Goal: Information Seeking & Learning: Learn about a topic

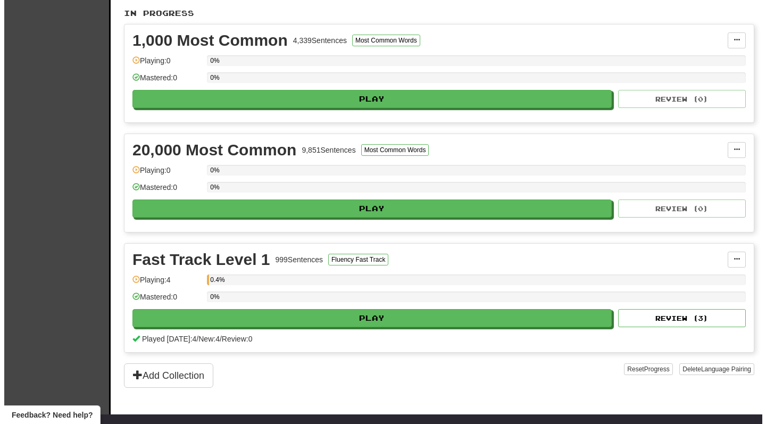
scroll to position [226, 0]
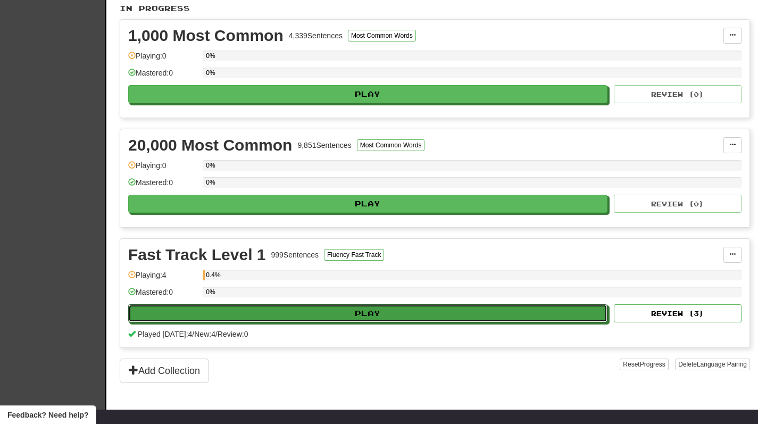
click at [413, 311] on button "Play" at bounding box center [367, 313] width 479 height 18
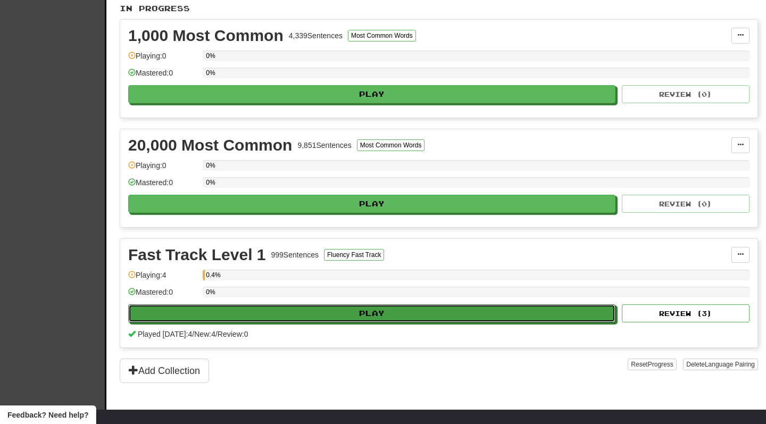
select select "********"
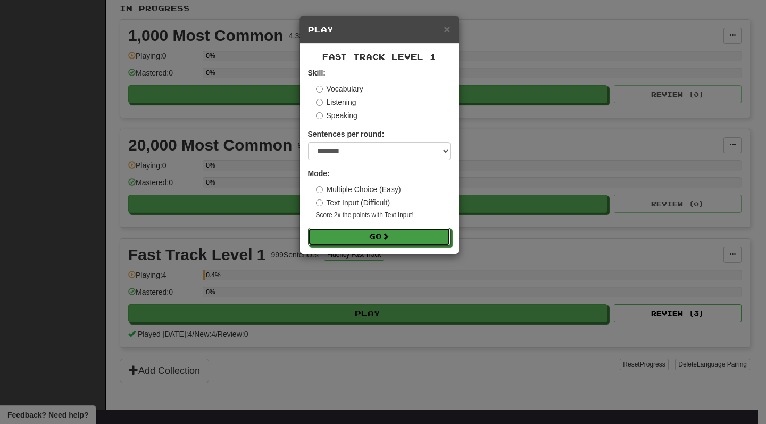
click at [416, 242] on button "Go" at bounding box center [379, 237] width 143 height 18
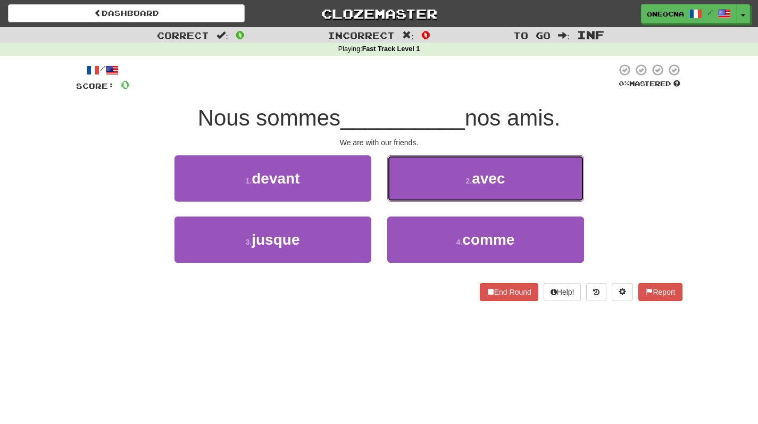
click at [491, 189] on button "2 . avec" at bounding box center [485, 178] width 197 height 46
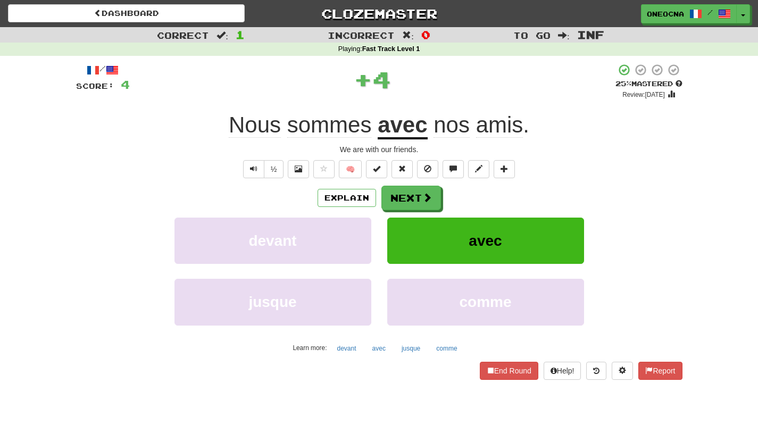
click at [397, 136] on u "avec" at bounding box center [402, 125] width 49 height 27
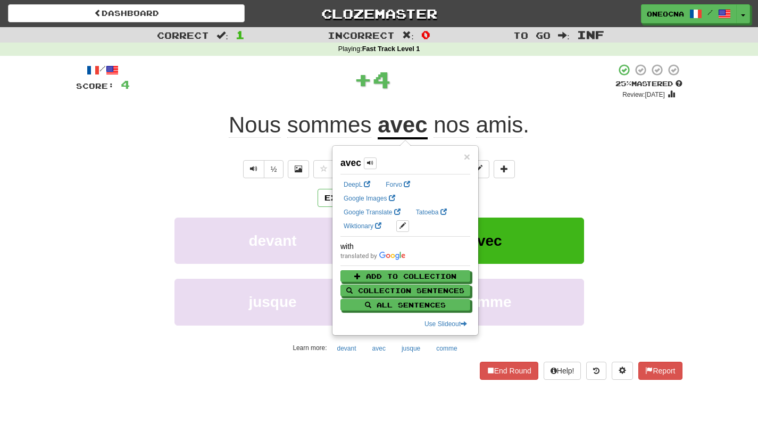
click at [573, 163] on div "½ 🧠" at bounding box center [379, 169] width 607 height 18
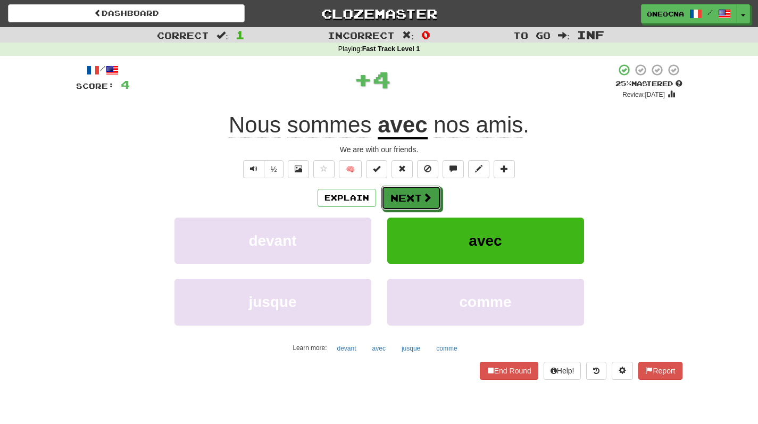
click at [427, 202] on span at bounding box center [427, 198] width 10 height 10
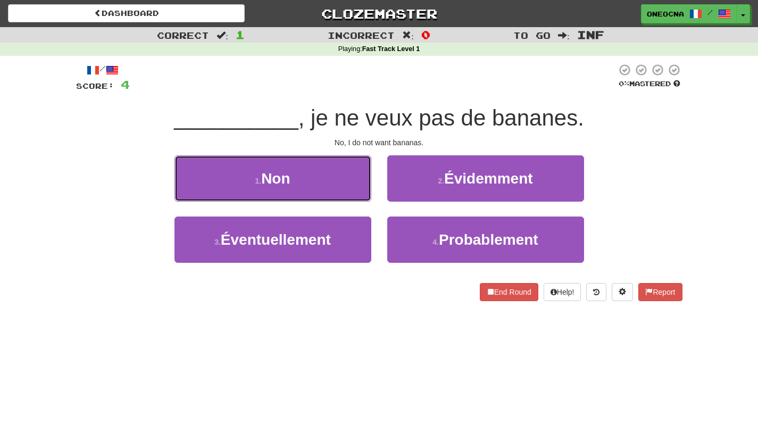
click at [349, 187] on button "1 . Non" at bounding box center [273, 178] width 197 height 46
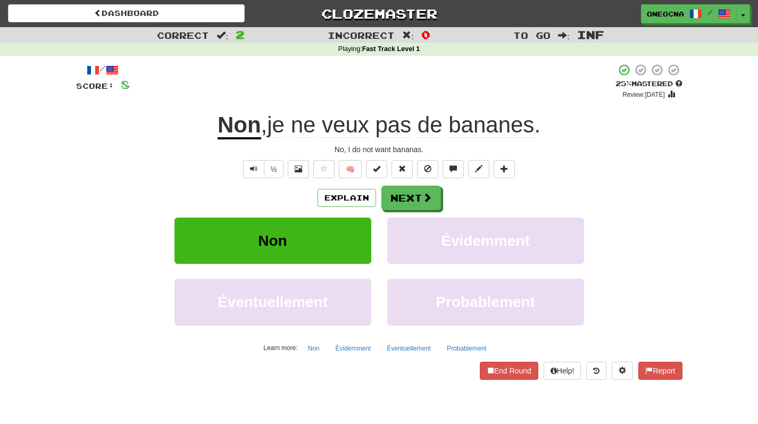
click at [352, 131] on span "veux" at bounding box center [345, 125] width 47 height 26
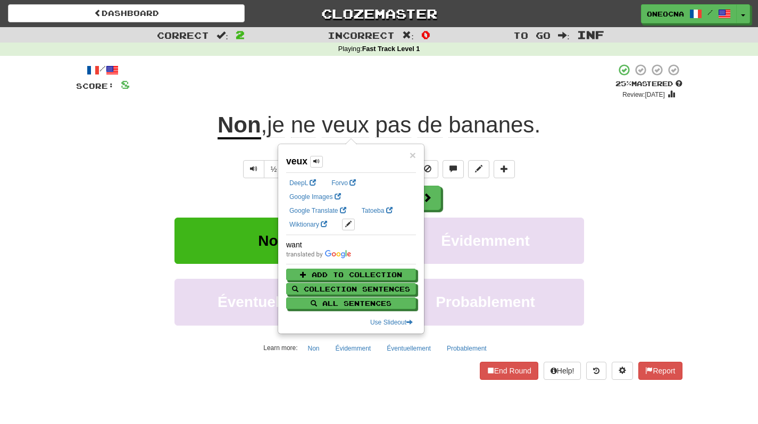
click at [400, 129] on span "pas" at bounding box center [393, 125] width 36 height 26
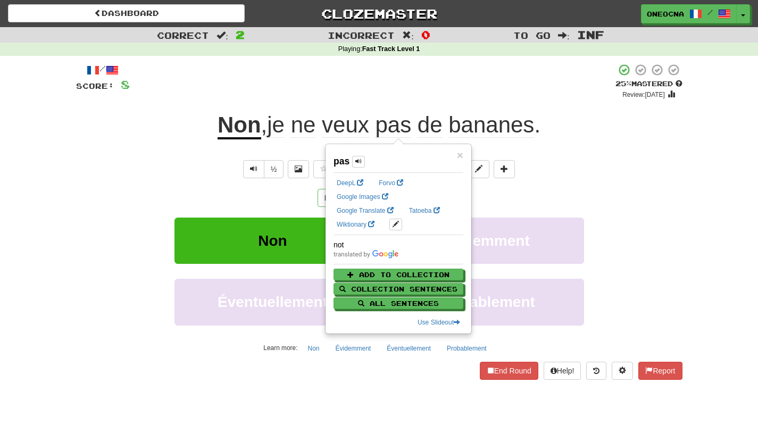
click at [435, 126] on span "de" at bounding box center [430, 125] width 25 height 26
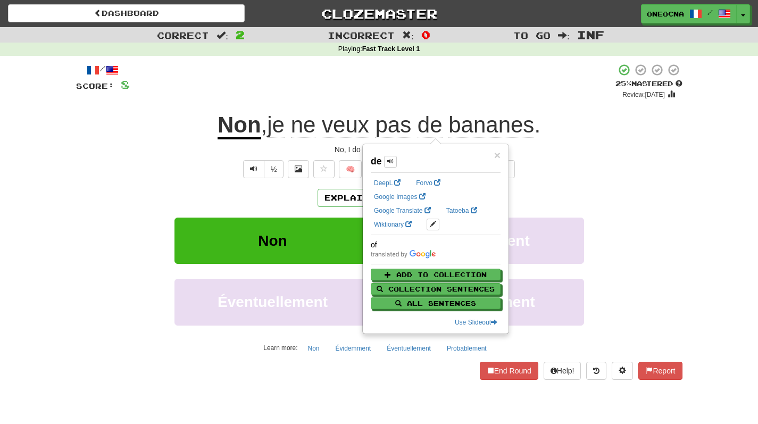
click at [480, 125] on span "bananes" at bounding box center [492, 125] width 86 height 26
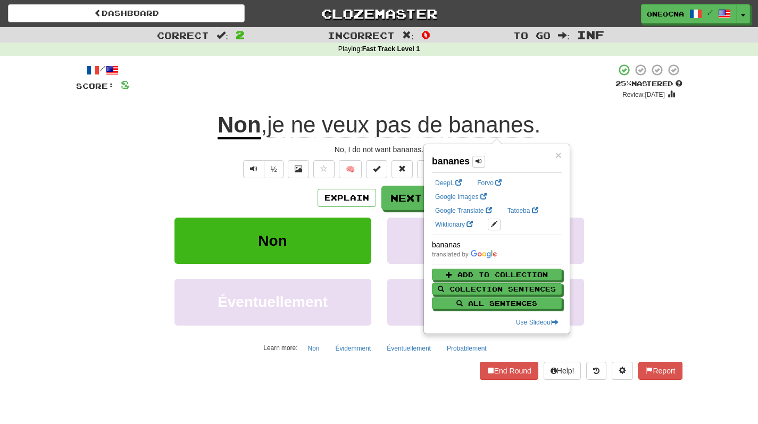
click at [622, 158] on div "/ Score: 8 + 4 25 % Mastered Review: [DATE] Non , je ne veux pas de bananes . N…" at bounding box center [379, 221] width 607 height 316
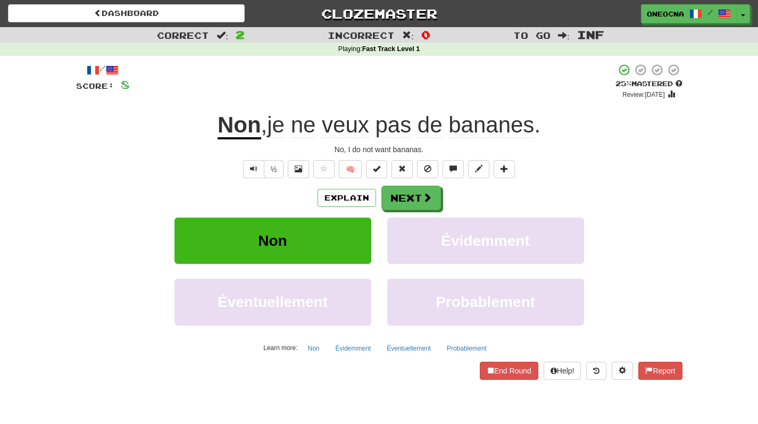
click at [309, 123] on span "ne" at bounding box center [303, 125] width 25 height 26
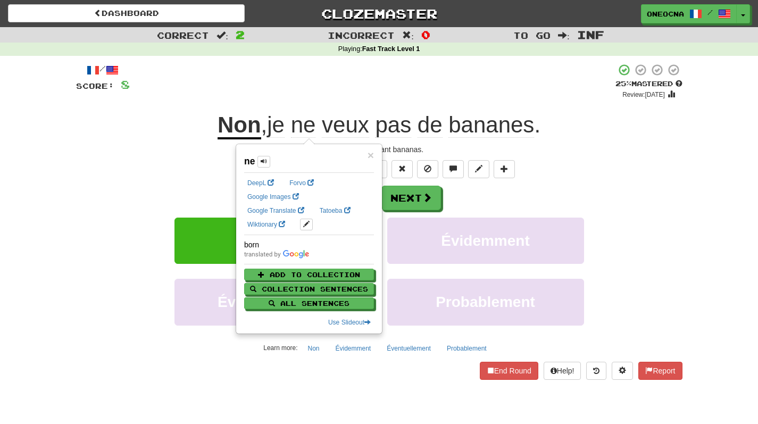
click at [584, 186] on div "Explain Next" at bounding box center [379, 198] width 607 height 24
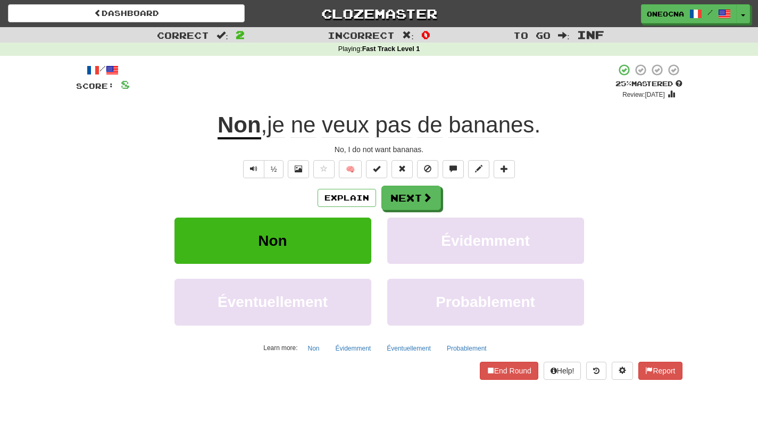
click at [306, 132] on span "ne" at bounding box center [303, 125] width 25 height 26
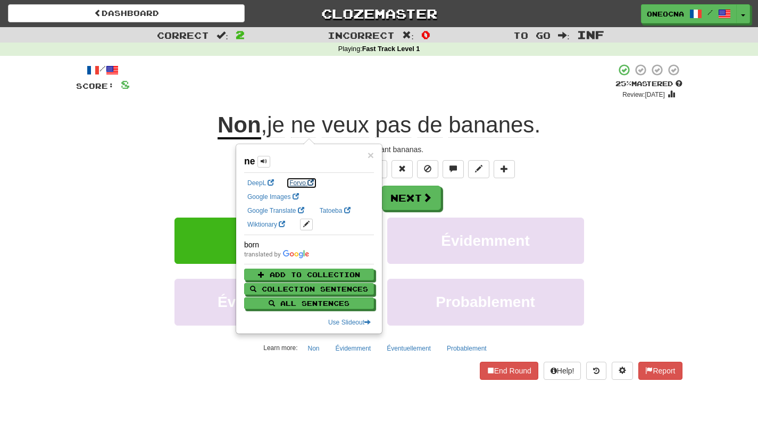
click at [295, 186] on link "Forvo" at bounding box center [301, 183] width 31 height 12
click at [686, 155] on div "/ Score: 8 + 4 25 % Mastered Review: [DATE] Non , je ne veux pas de bananes . N…" at bounding box center [379, 225] width 623 height 338
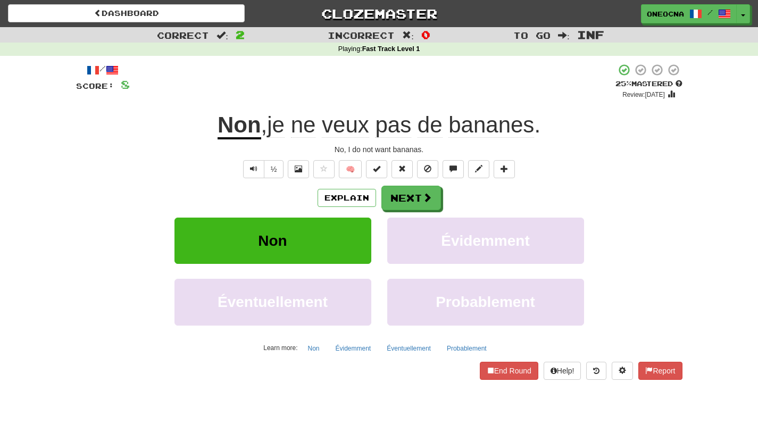
click at [382, 129] on span "pas" at bounding box center [393, 125] width 36 height 26
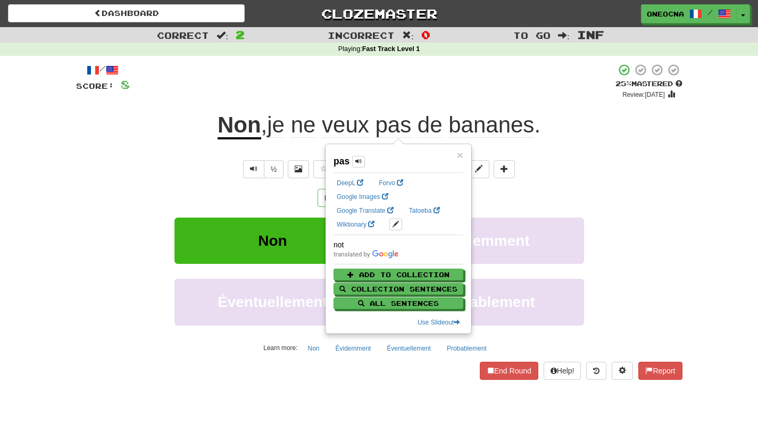
click at [643, 204] on div "Explain Next" at bounding box center [379, 198] width 607 height 24
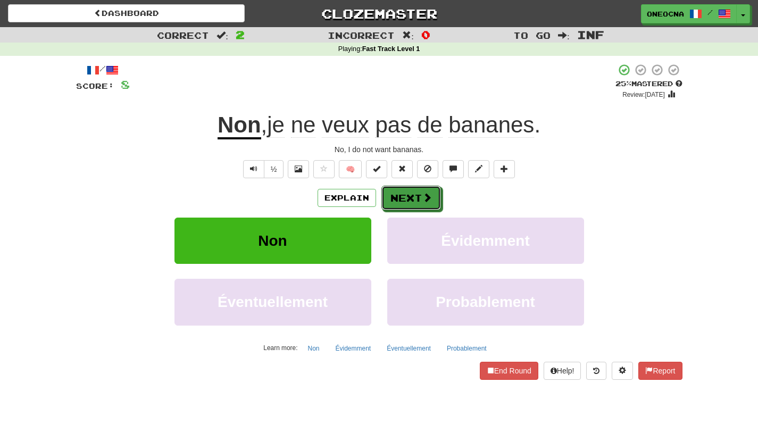
click at [416, 203] on button "Next" at bounding box center [412, 198] width 60 height 24
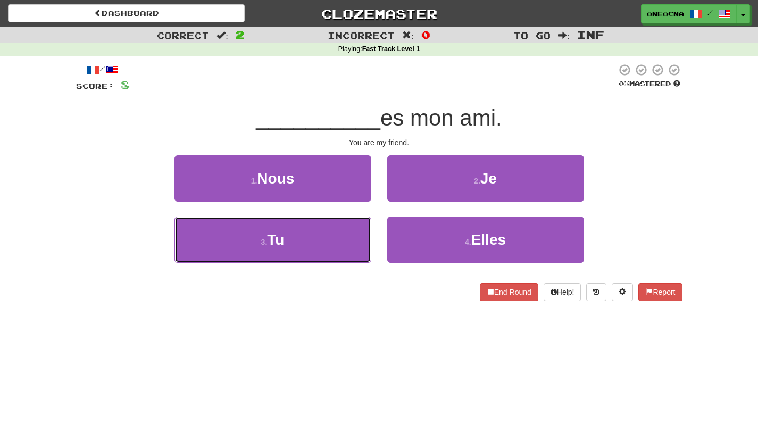
click at [316, 251] on button "3 . Tu" at bounding box center [273, 240] width 197 height 46
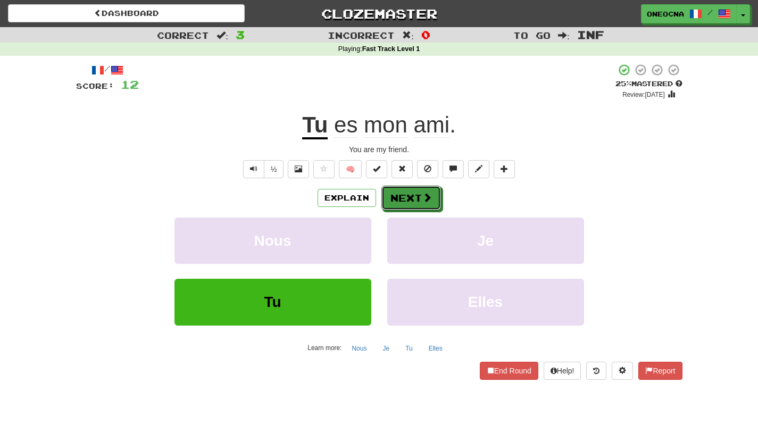
click at [426, 196] on span at bounding box center [427, 198] width 10 height 10
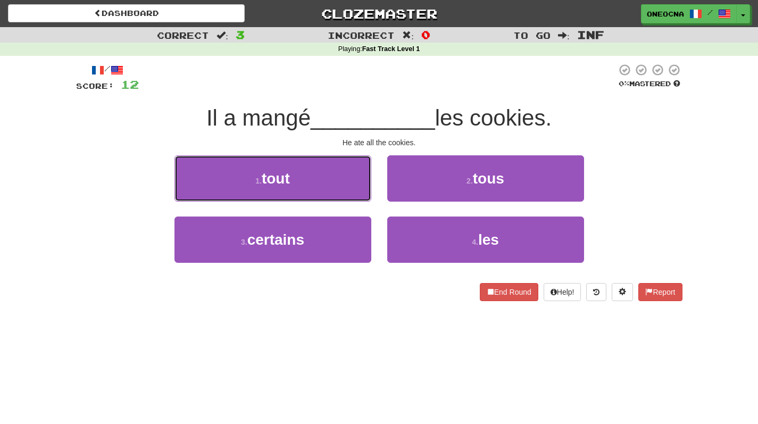
click at [327, 184] on button "1 . tout" at bounding box center [273, 178] width 197 height 46
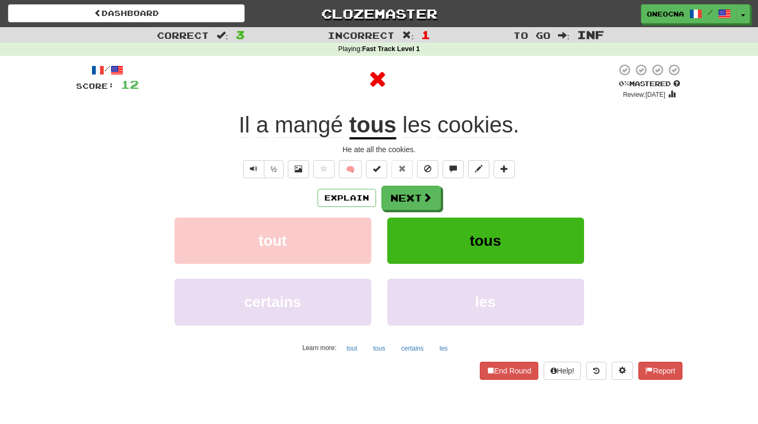
click at [358, 136] on u "tous" at bounding box center [373, 125] width 47 height 27
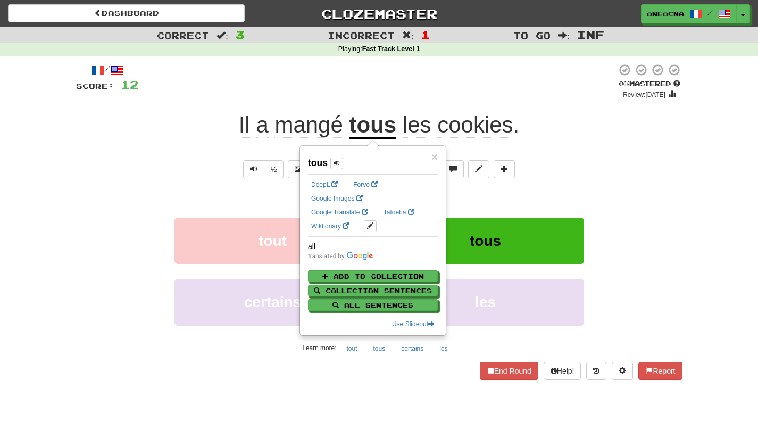
click at [647, 162] on div "½ 🧠" at bounding box center [379, 169] width 607 height 18
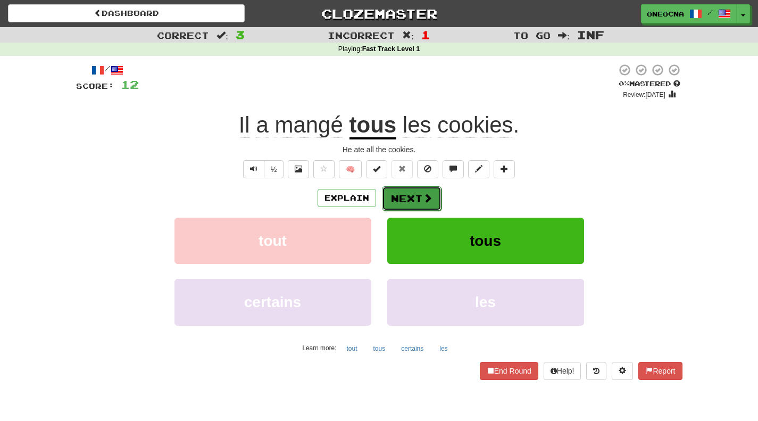
click at [415, 201] on button "Next" at bounding box center [412, 198] width 60 height 24
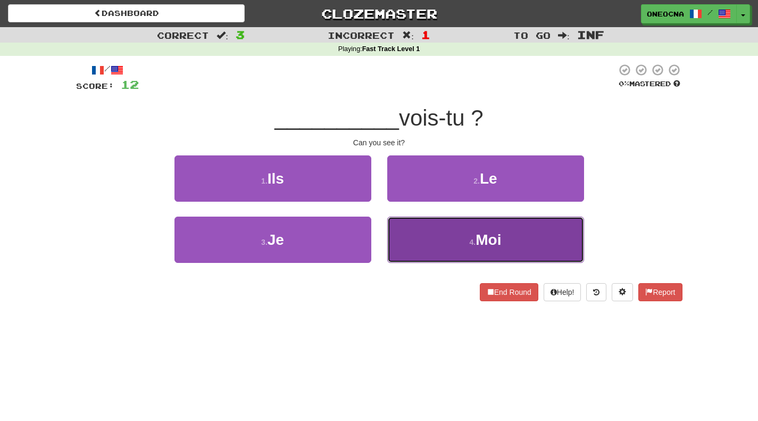
click at [478, 242] on span "Moi" at bounding box center [489, 239] width 26 height 16
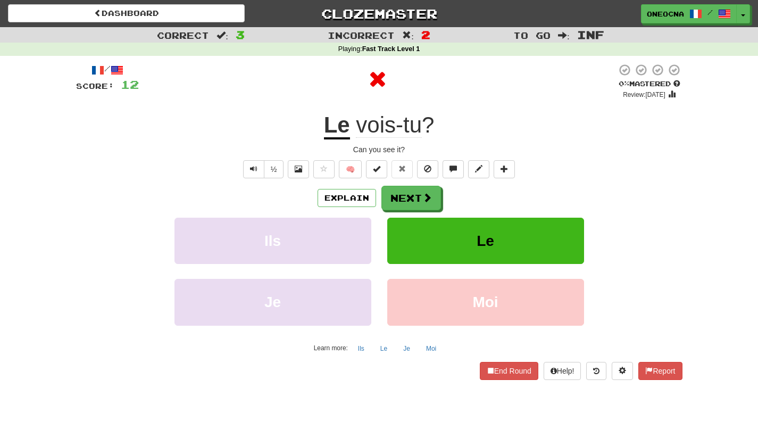
click at [337, 120] on u "Le" at bounding box center [337, 125] width 26 height 27
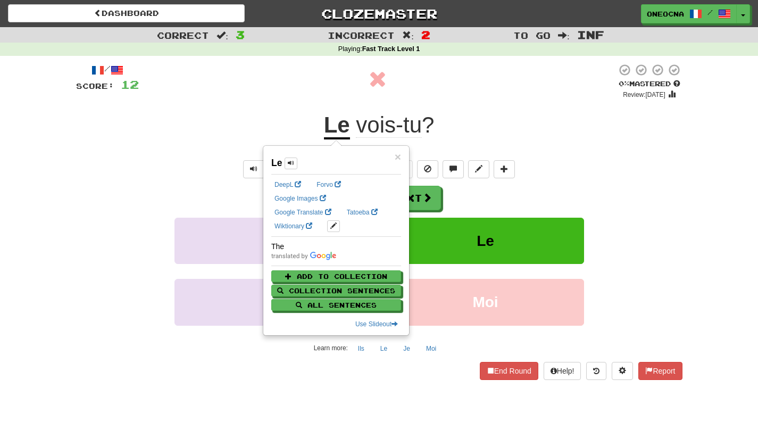
click at [515, 132] on div "Le vois-tu ?" at bounding box center [379, 125] width 607 height 29
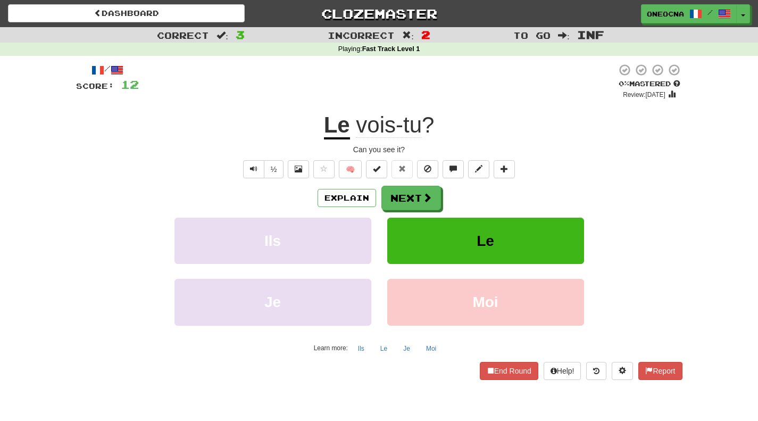
click at [374, 127] on span "vois-tu" at bounding box center [389, 125] width 66 height 26
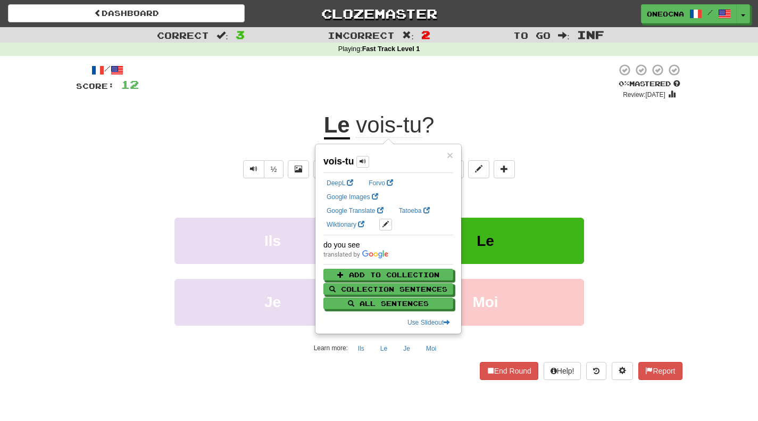
click at [494, 117] on div "Le vois-tu ?" at bounding box center [379, 125] width 607 height 29
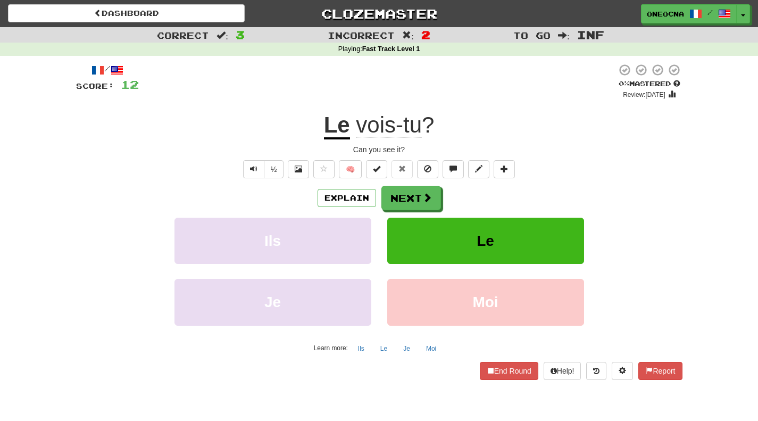
click at [376, 131] on span "vois-tu" at bounding box center [389, 125] width 66 height 26
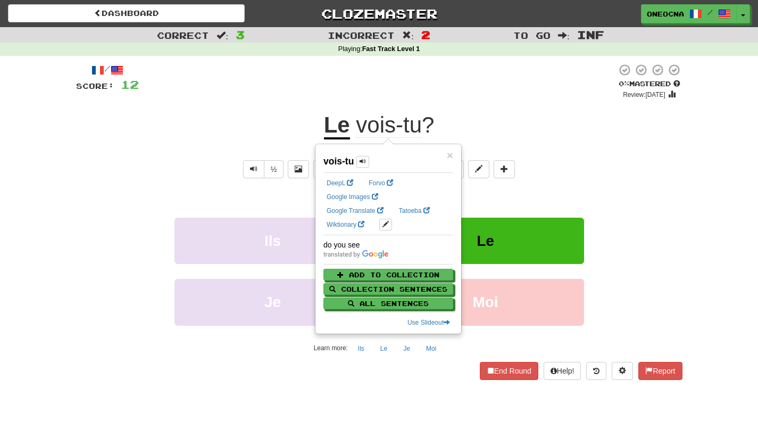
click at [412, 130] on span "vois-tu" at bounding box center [389, 125] width 66 height 26
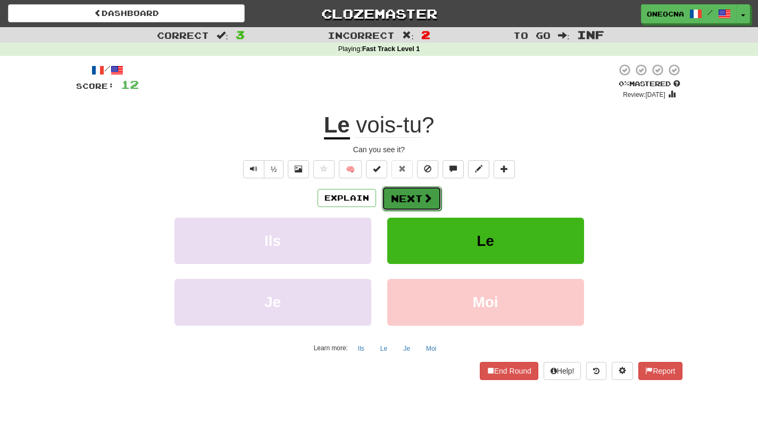
click at [408, 198] on button "Next" at bounding box center [412, 198] width 60 height 24
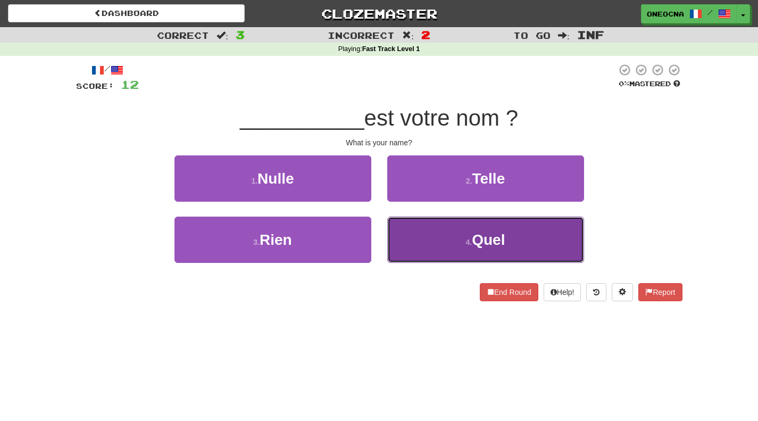
click at [445, 242] on button "4 . Quel" at bounding box center [485, 240] width 197 height 46
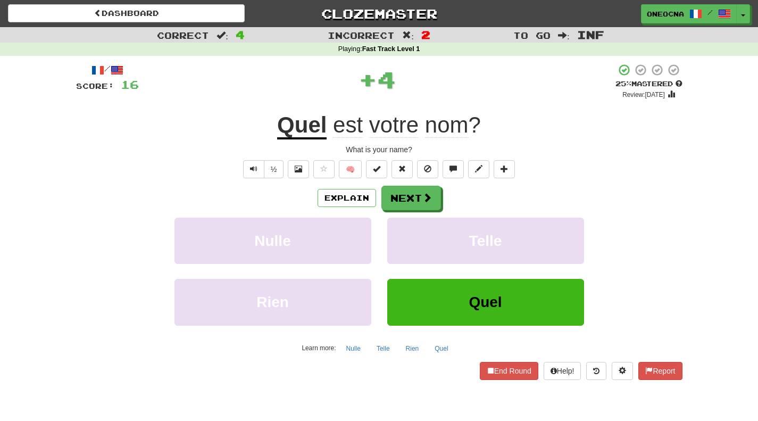
click at [302, 132] on u "Quel" at bounding box center [301, 125] width 49 height 27
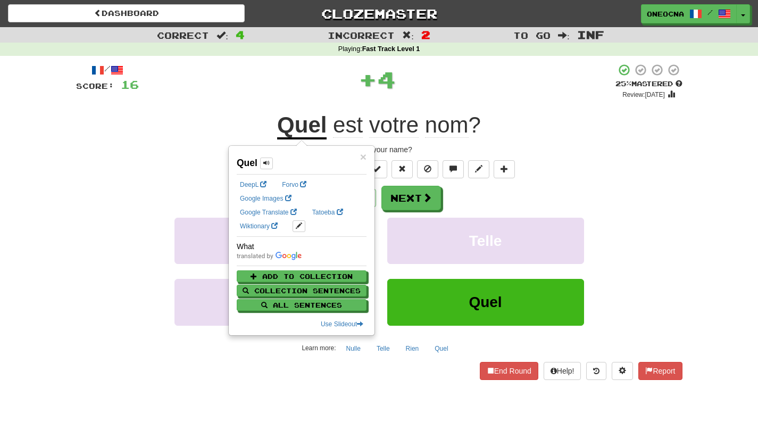
click at [349, 131] on span "est" at bounding box center [348, 125] width 30 height 26
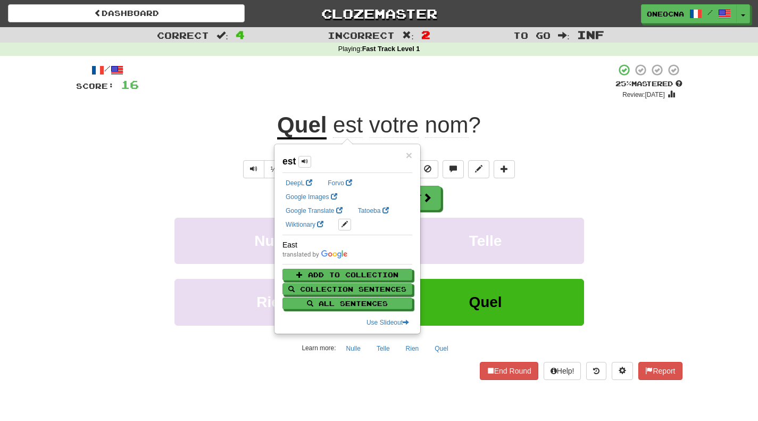
click at [386, 131] on span "votre" at bounding box center [393, 125] width 49 height 26
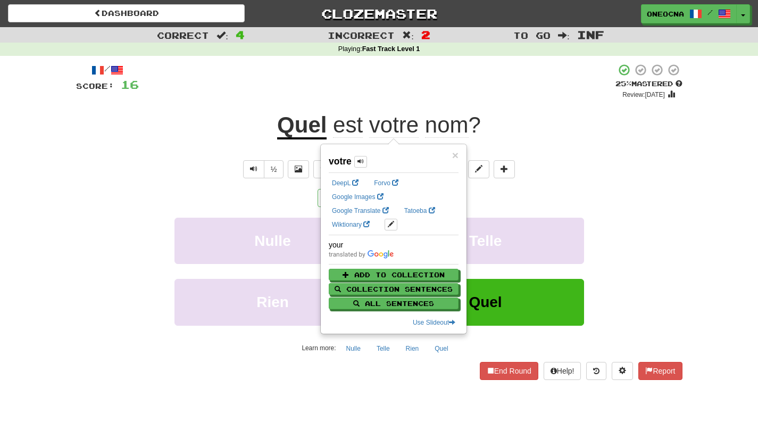
click at [448, 130] on span "nom" at bounding box center [447, 125] width 44 height 26
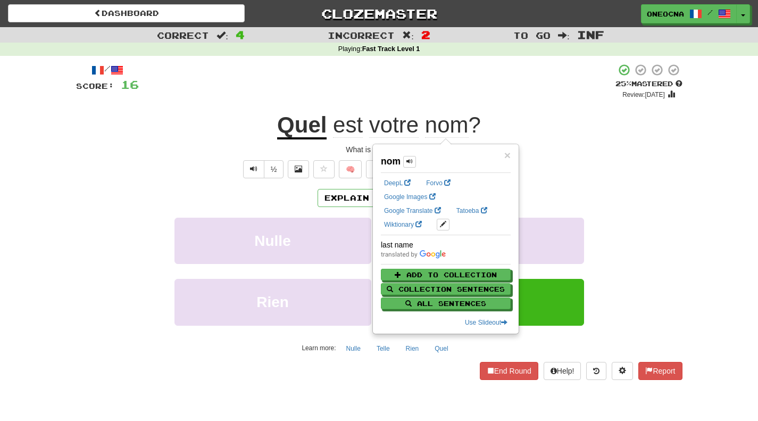
click at [518, 120] on div "Quel est votre nom ?" at bounding box center [379, 125] width 607 height 29
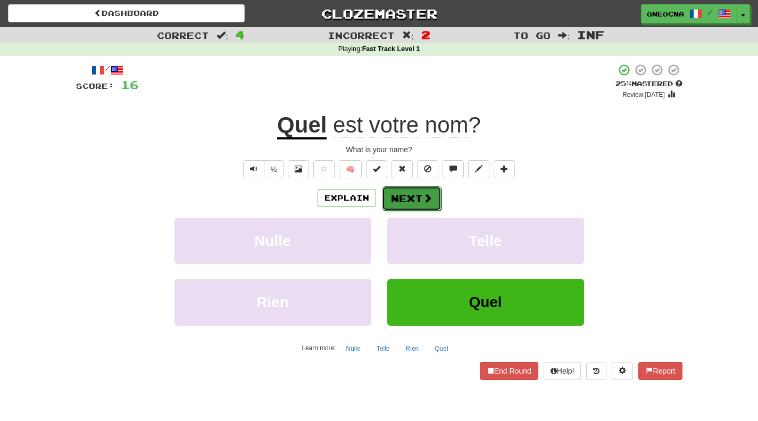
click at [408, 202] on button "Next" at bounding box center [412, 198] width 60 height 24
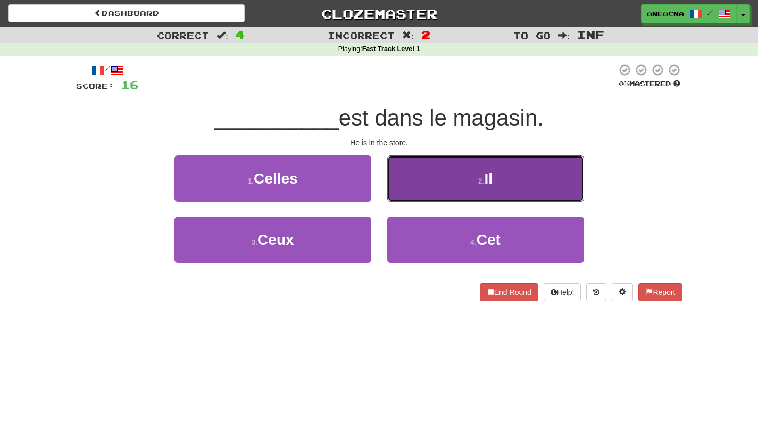
click at [455, 173] on button "2 . Il" at bounding box center [485, 178] width 197 height 46
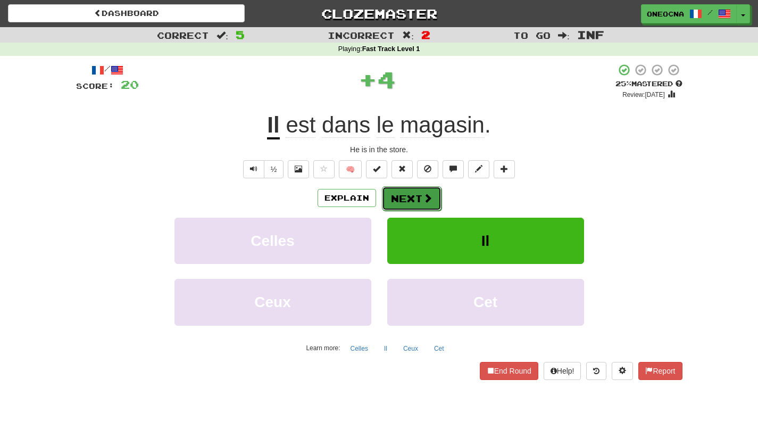
click at [409, 206] on button "Next" at bounding box center [412, 198] width 60 height 24
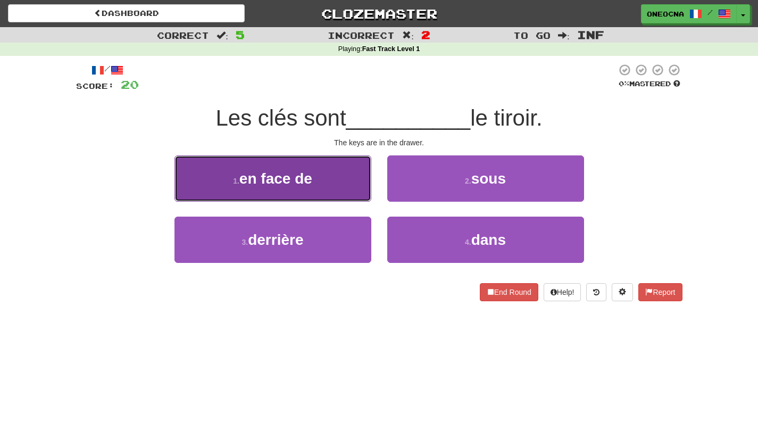
click at [345, 189] on button "1 . en face de" at bounding box center [273, 178] width 197 height 46
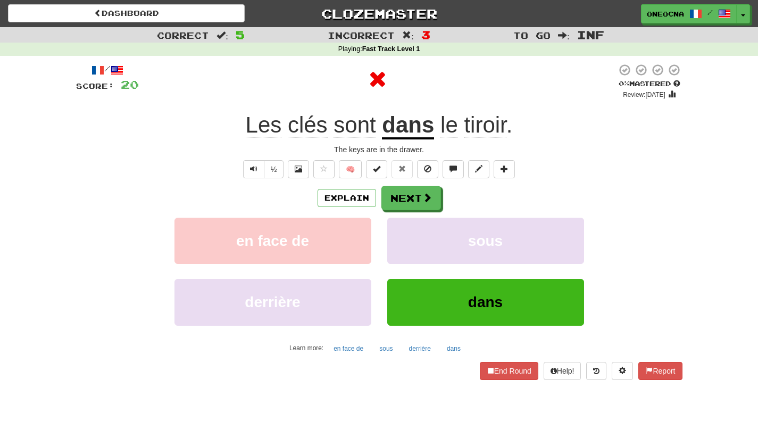
click at [405, 132] on u "dans" at bounding box center [408, 125] width 52 height 27
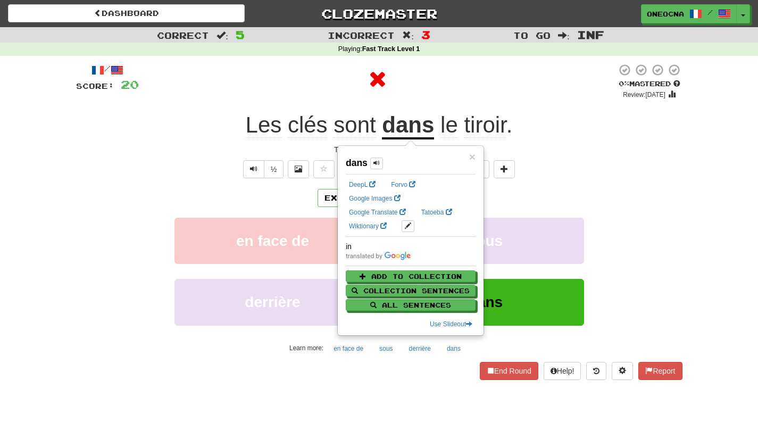
click at [512, 106] on div "/ Score: 20 0 % Mastered Review: [DATE] Les clés sont dans le tiroir . The keys…" at bounding box center [379, 221] width 607 height 316
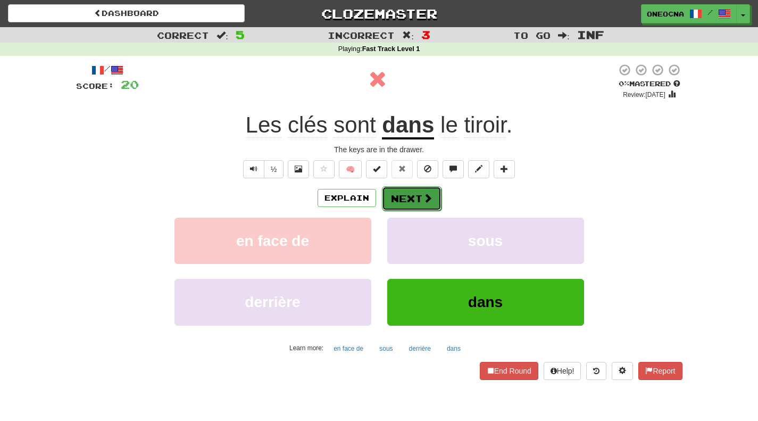
click at [410, 203] on button "Next" at bounding box center [412, 198] width 60 height 24
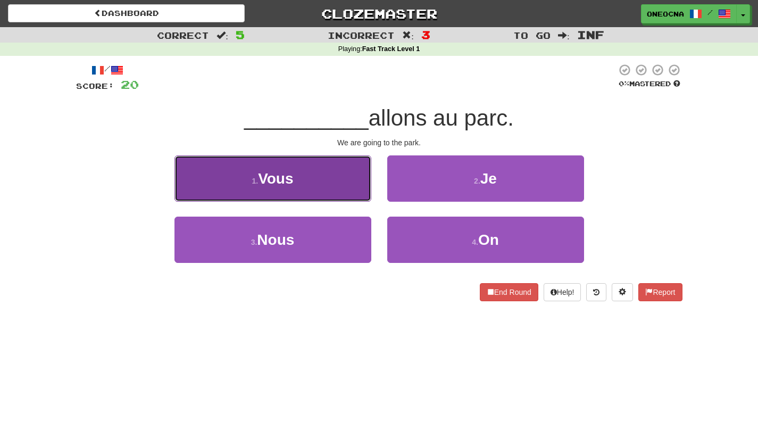
click at [334, 189] on button "1 . Vous" at bounding box center [273, 178] width 197 height 46
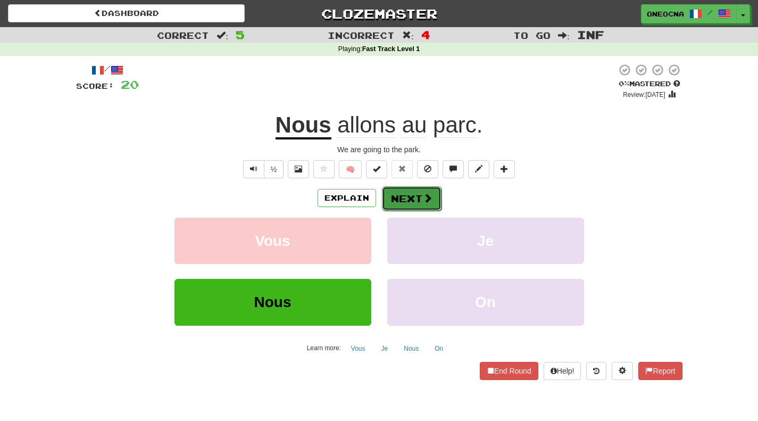
click at [423, 198] on span at bounding box center [428, 198] width 10 height 10
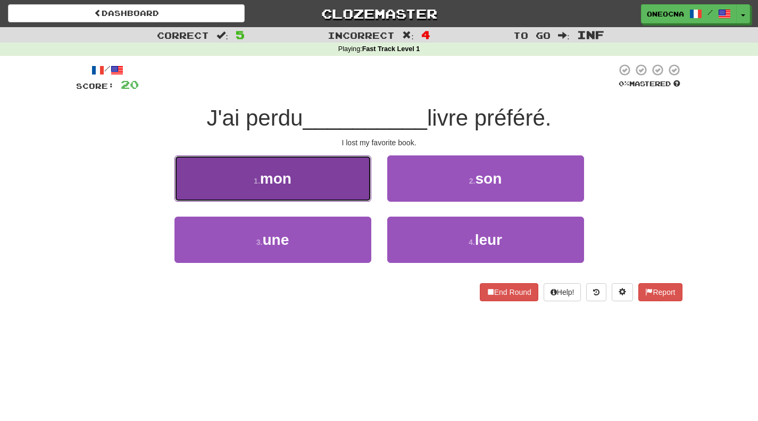
click at [310, 194] on button "1 . mon" at bounding box center [273, 178] width 197 height 46
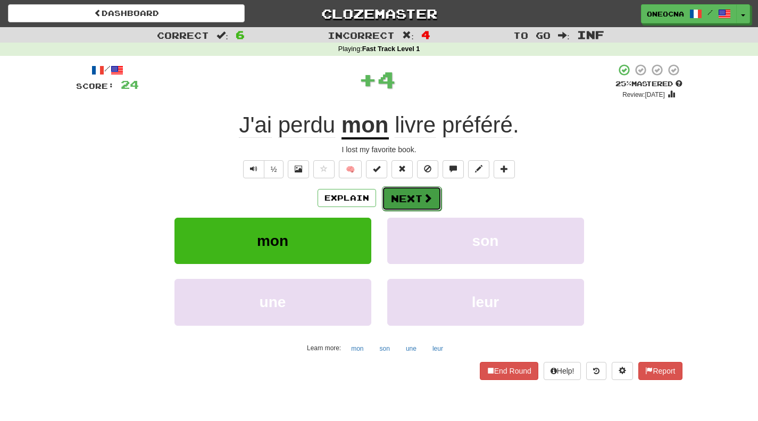
click at [415, 193] on button "Next" at bounding box center [412, 198] width 60 height 24
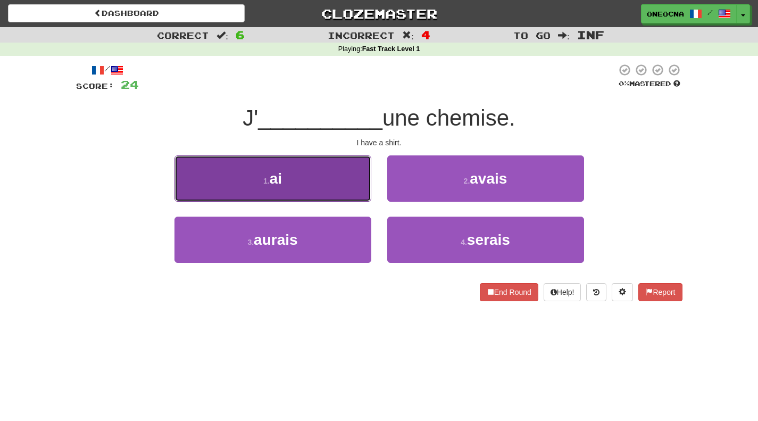
click at [305, 167] on button "1 . ai" at bounding box center [273, 178] width 197 height 46
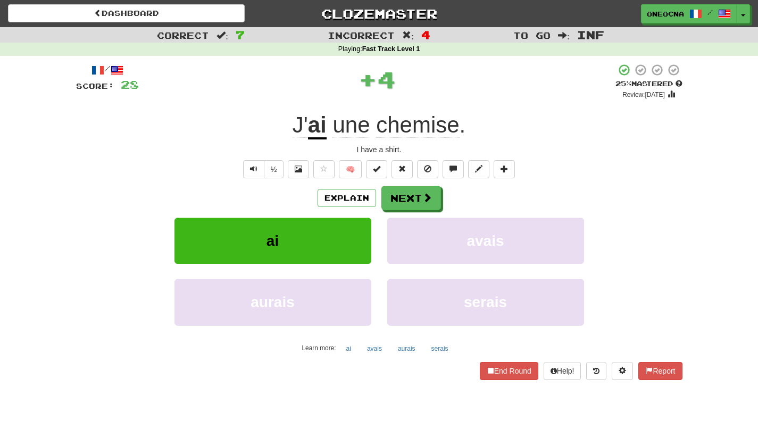
click at [319, 121] on u "ai" at bounding box center [317, 125] width 19 height 27
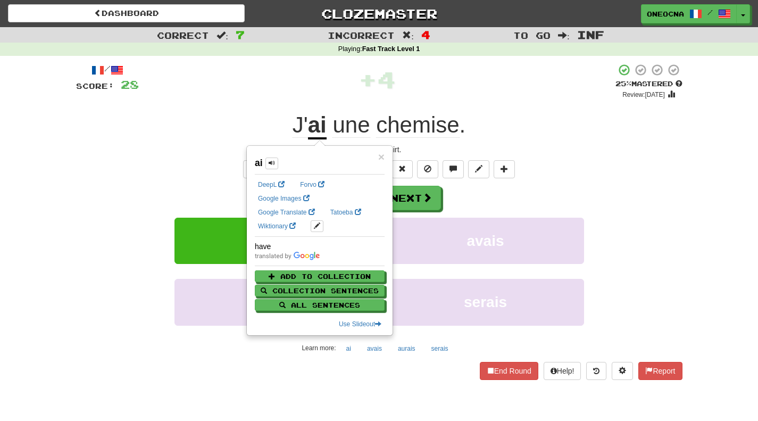
click at [299, 122] on span "J'" at bounding box center [300, 125] width 15 height 26
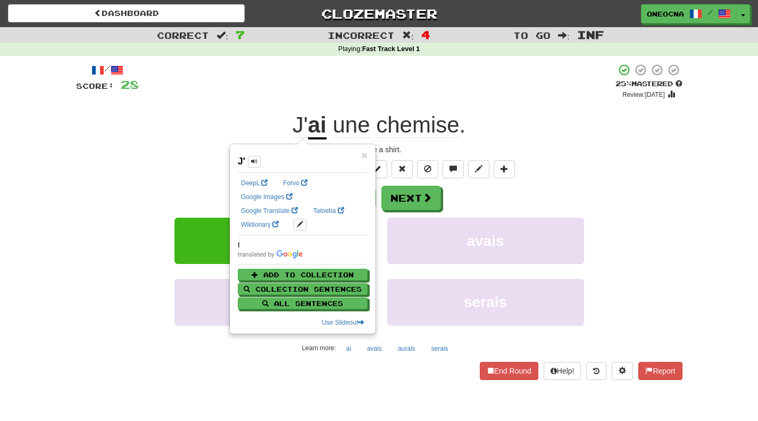
click at [285, 109] on div "/ Score: 28 + 4 25 % Mastered Review: [DATE] J' ai une chemise . I have a shirt…" at bounding box center [379, 221] width 607 height 316
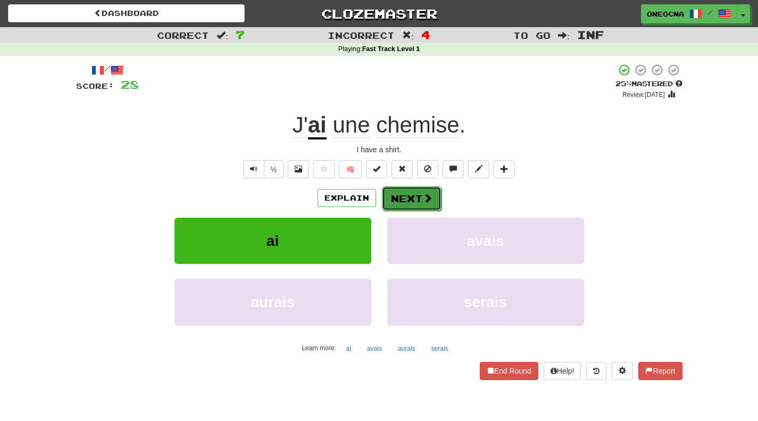
click at [427, 193] on span at bounding box center [428, 198] width 10 height 10
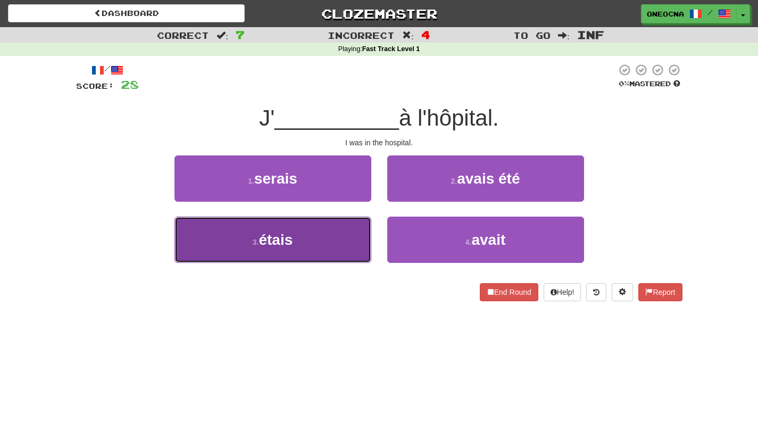
click at [330, 241] on button "3 . étais" at bounding box center [273, 240] width 197 height 46
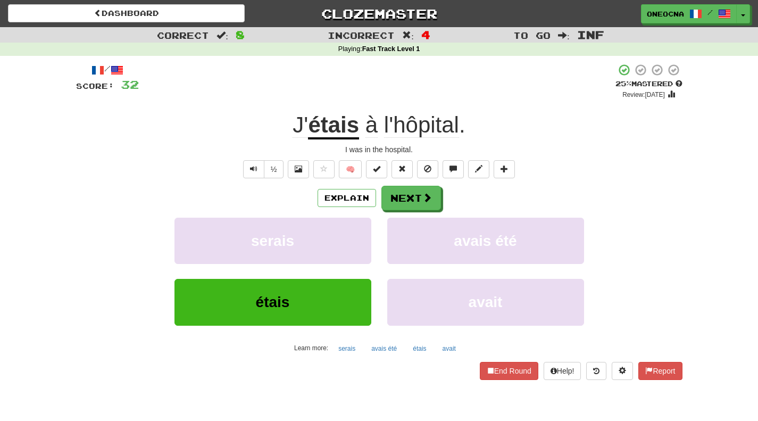
click at [396, 133] on span "l'hôpital" at bounding box center [421, 125] width 75 height 26
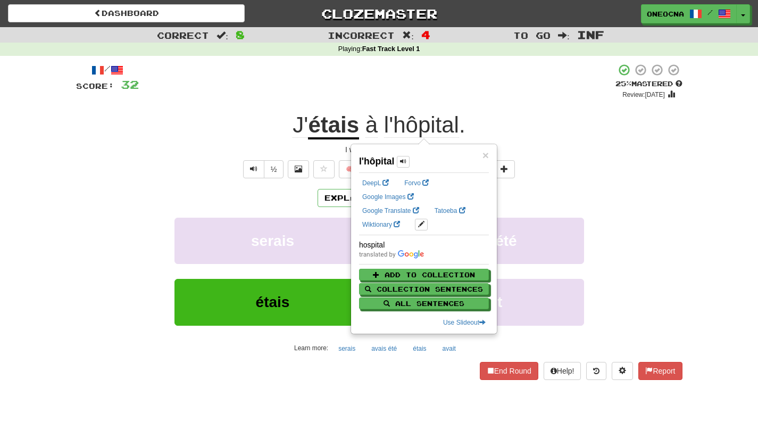
click at [488, 110] on div "/ Score: 32 + 4 25 % Mastered Review: [DATE] J' étais à l'hôpital . I was in th…" at bounding box center [379, 221] width 607 height 316
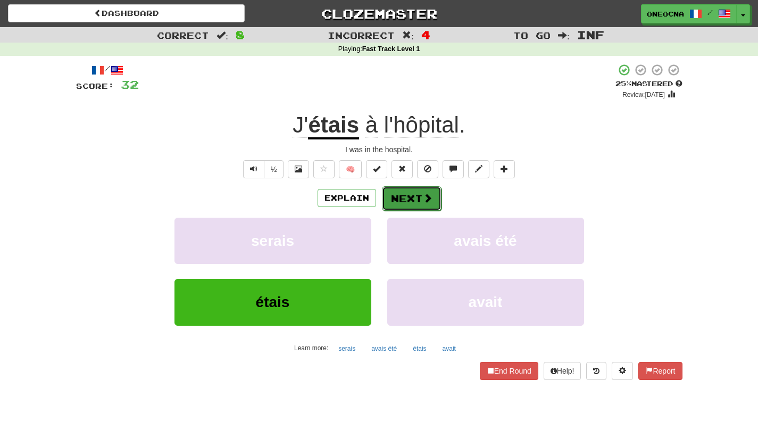
click at [419, 197] on button "Next" at bounding box center [412, 198] width 60 height 24
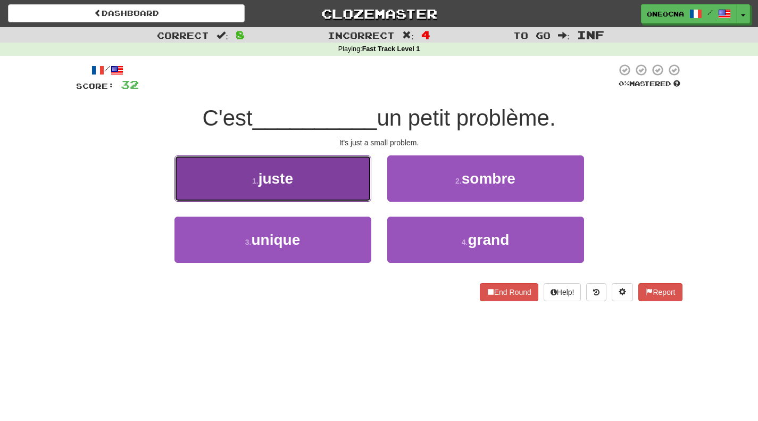
click at [348, 179] on button "1 . juste" at bounding box center [273, 178] width 197 height 46
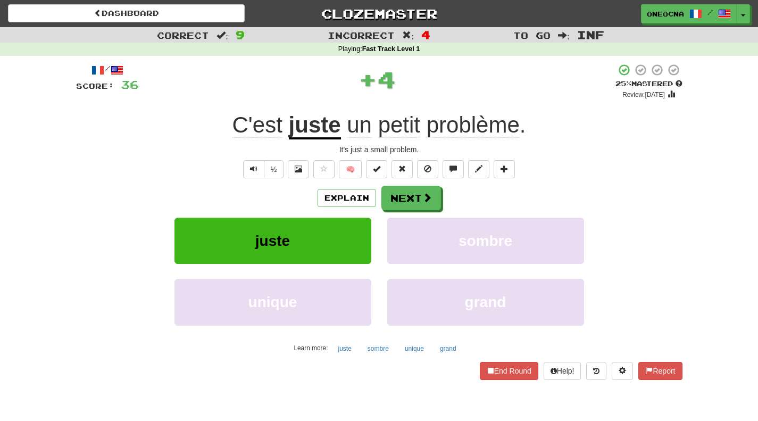
click at [315, 137] on u "juste" at bounding box center [315, 125] width 52 height 27
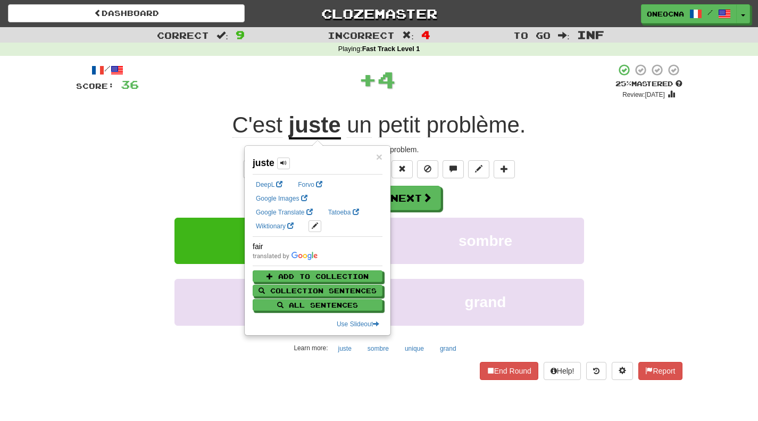
click at [586, 132] on div "C'est juste un petit problème ." at bounding box center [379, 125] width 607 height 29
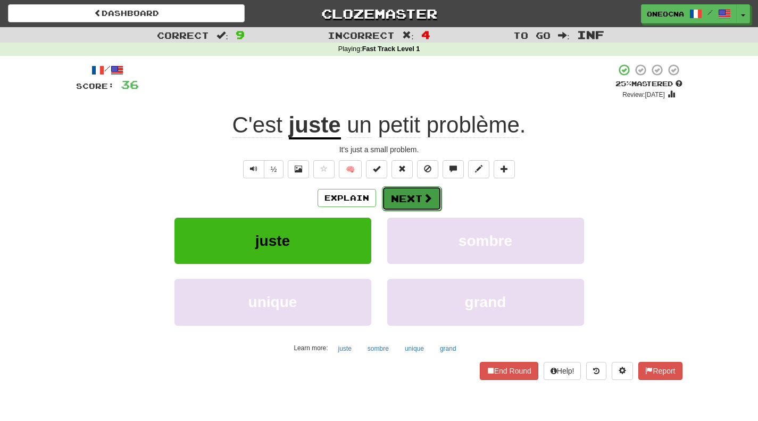
click at [403, 205] on button "Next" at bounding box center [412, 198] width 60 height 24
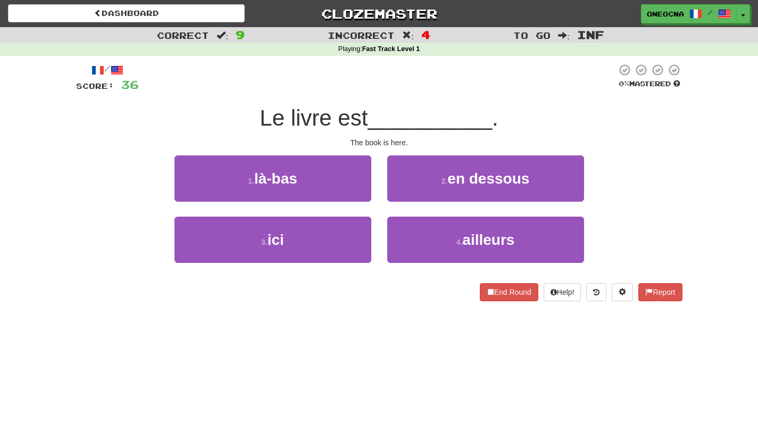
click at [412, 267] on div "4 . ailleurs" at bounding box center [485, 247] width 213 height 61
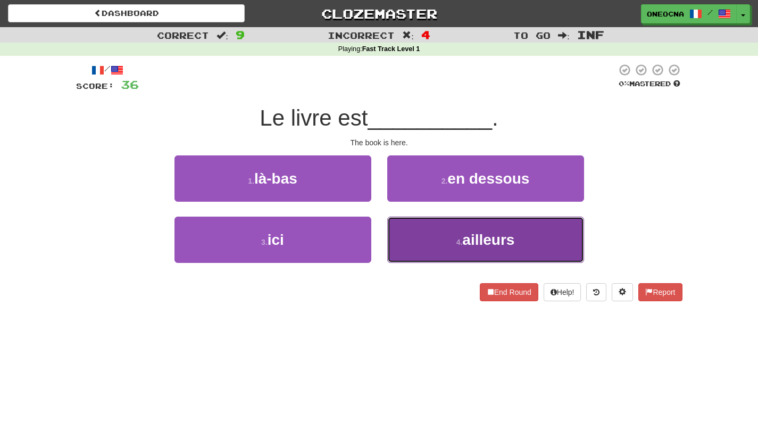
click at [422, 258] on button "4 . ailleurs" at bounding box center [485, 240] width 197 height 46
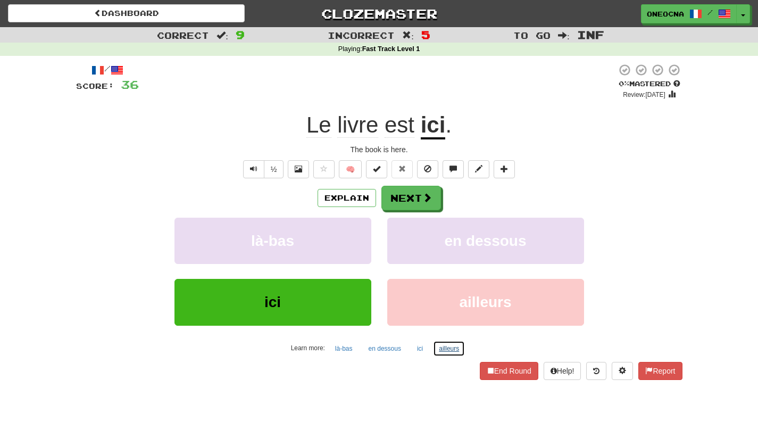
click at [451, 346] on button "ailleurs" at bounding box center [449, 349] width 32 height 16
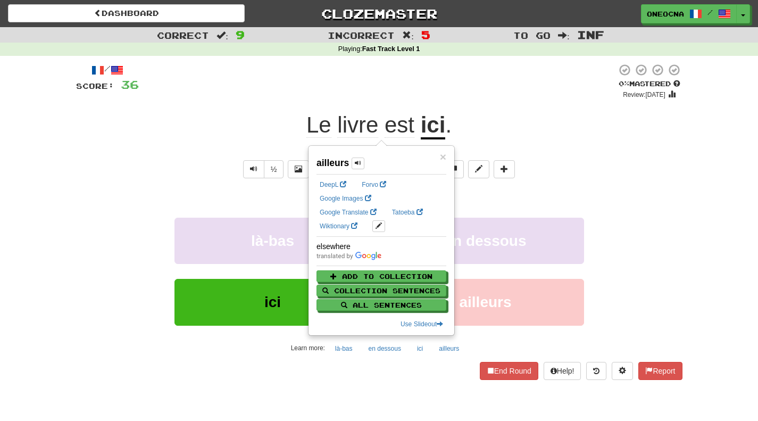
click at [415, 380] on div "/ Score: 36 0 % Mastered Review: [DATE] Le livre est ici . The book is here. ½ …" at bounding box center [379, 225] width 607 height 338
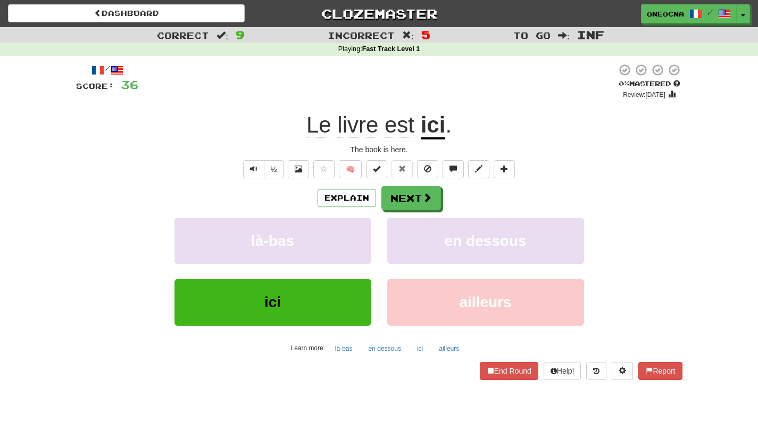
click at [428, 133] on u "ici" at bounding box center [433, 125] width 25 height 27
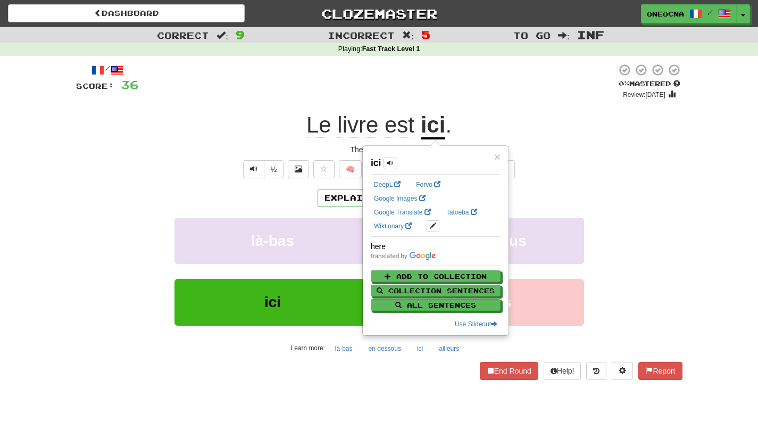
click at [473, 120] on div "Le livre est ici ." at bounding box center [379, 125] width 607 height 29
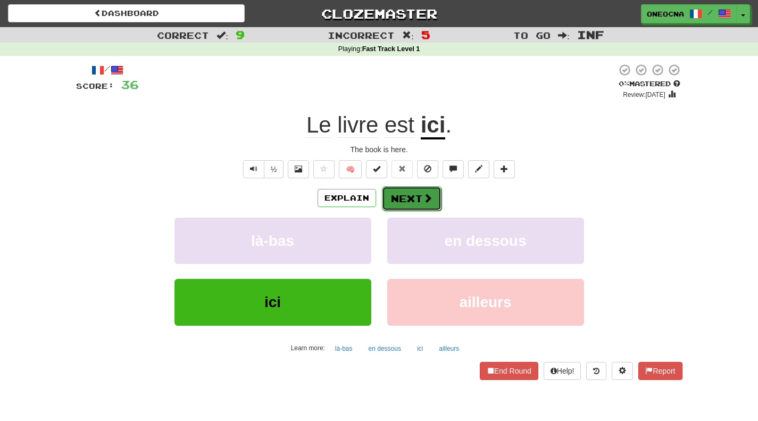
click at [408, 203] on button "Next" at bounding box center [412, 198] width 60 height 24
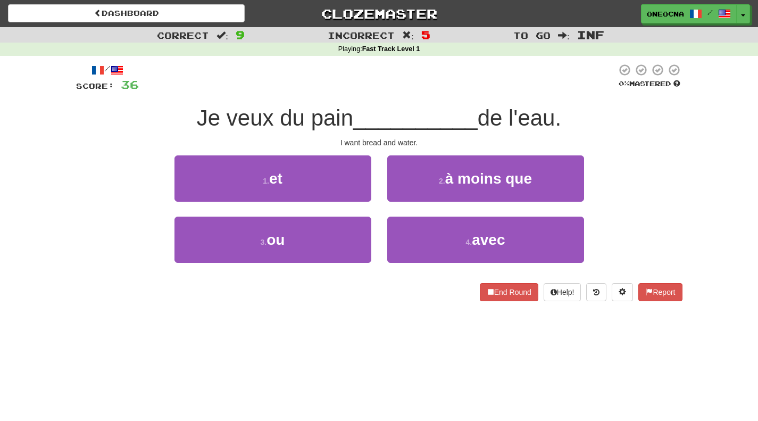
click at [251, 117] on span "Je veux du pain" at bounding box center [275, 117] width 156 height 25
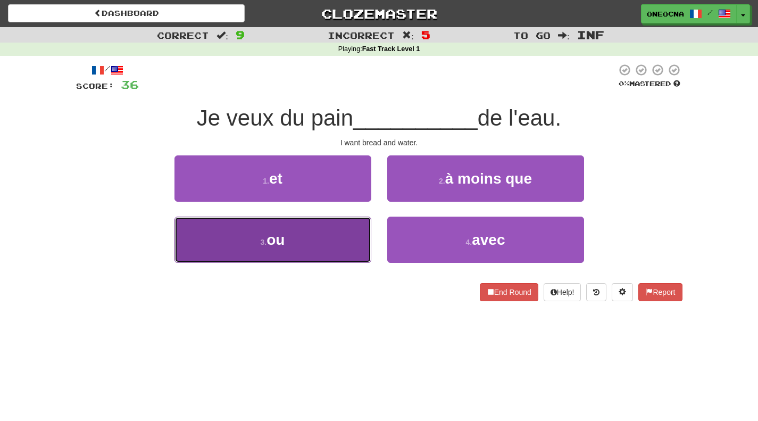
click at [311, 228] on button "3 . ou" at bounding box center [273, 240] width 197 height 46
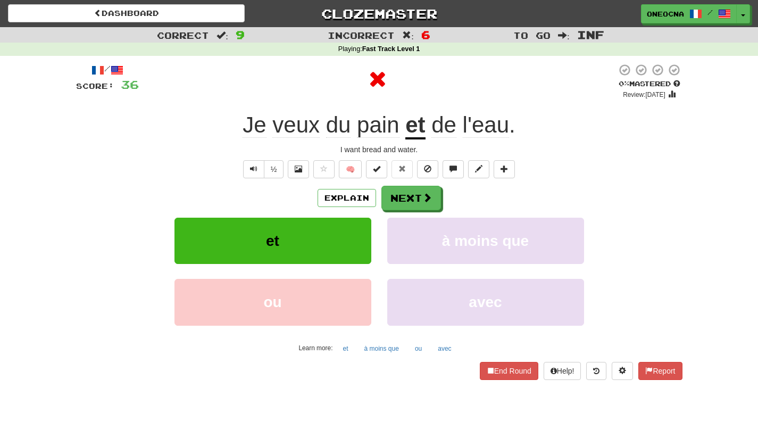
click at [410, 135] on u "et" at bounding box center [415, 125] width 20 height 27
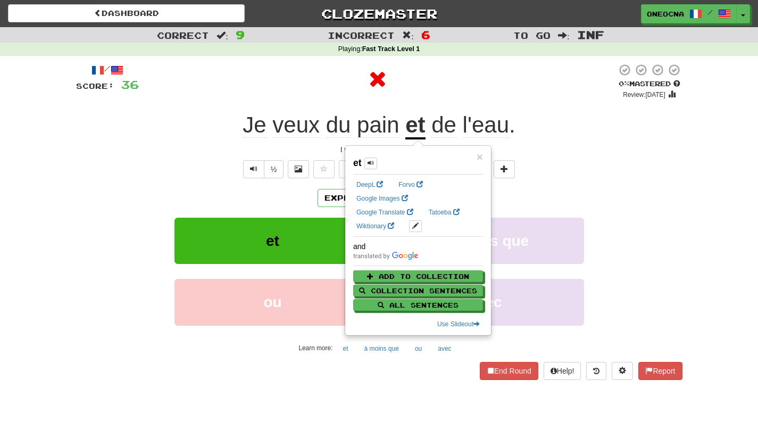
click at [410, 135] on u "et" at bounding box center [415, 125] width 20 height 27
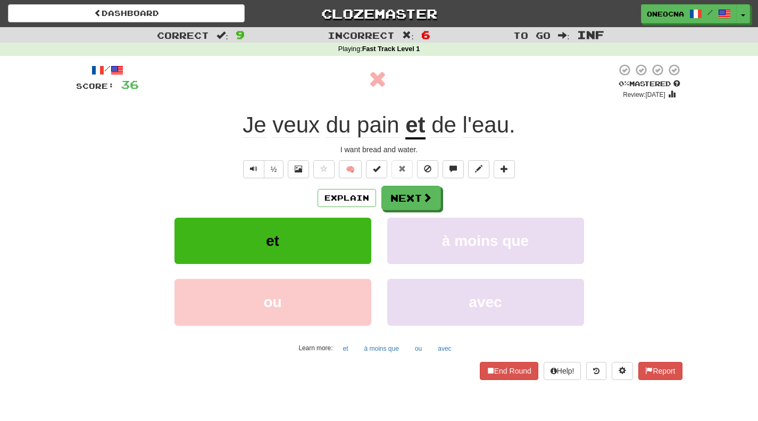
click at [287, 139] on div "Je veux du pain et de l'eau ." at bounding box center [379, 125] width 607 height 29
click at [292, 136] on span "veux" at bounding box center [295, 125] width 47 height 26
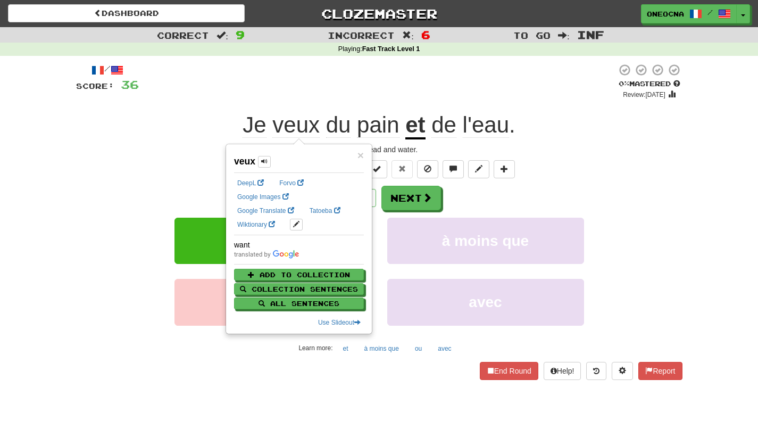
click at [292, 136] on span "veux" at bounding box center [295, 125] width 47 height 26
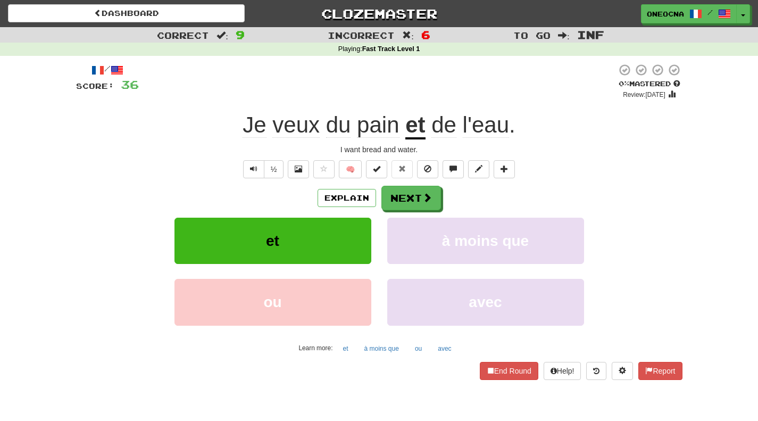
click at [253, 132] on span "Je" at bounding box center [254, 125] width 23 height 26
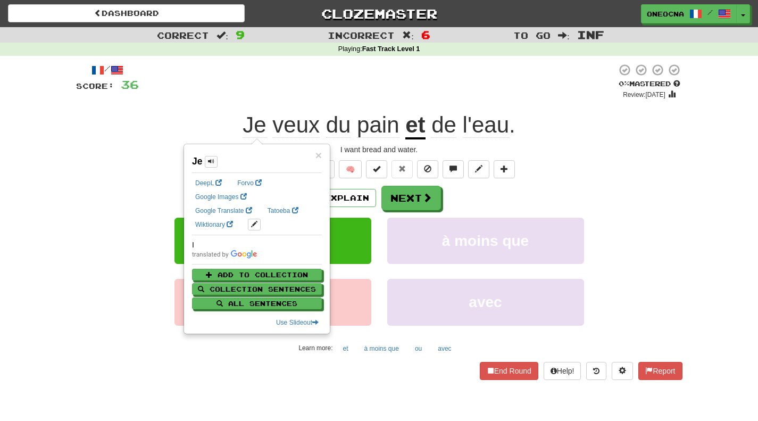
click at [216, 108] on div "/ Score: 36 0 % Mastered Review: [DATE] veux du pain et de l'eau . I want bread…" at bounding box center [379, 221] width 607 height 316
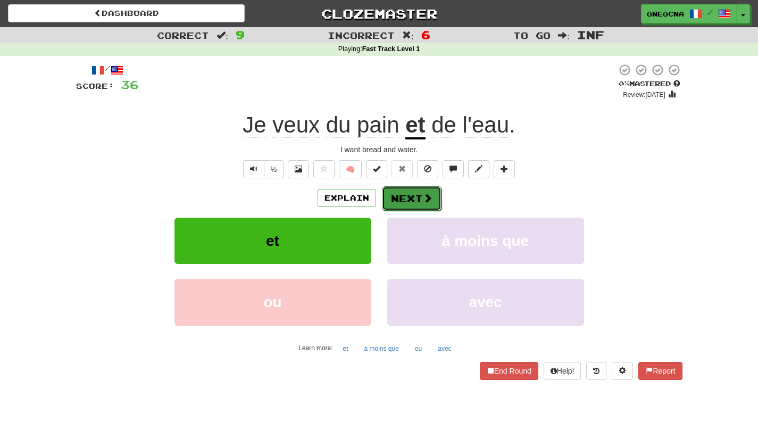
click at [421, 190] on button "Next" at bounding box center [412, 198] width 60 height 24
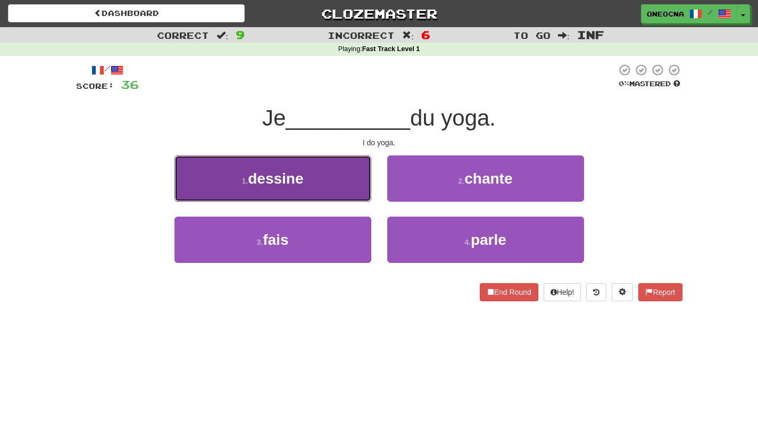
click at [337, 192] on button "1 . dessine" at bounding box center [273, 178] width 197 height 46
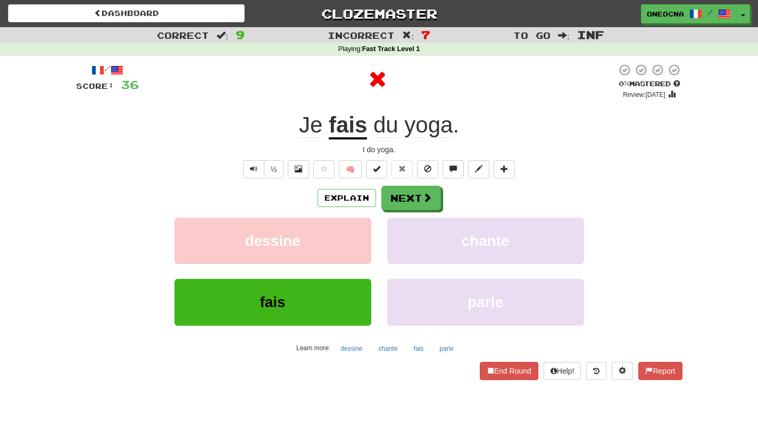
click at [359, 131] on u "fais" at bounding box center [348, 125] width 38 height 27
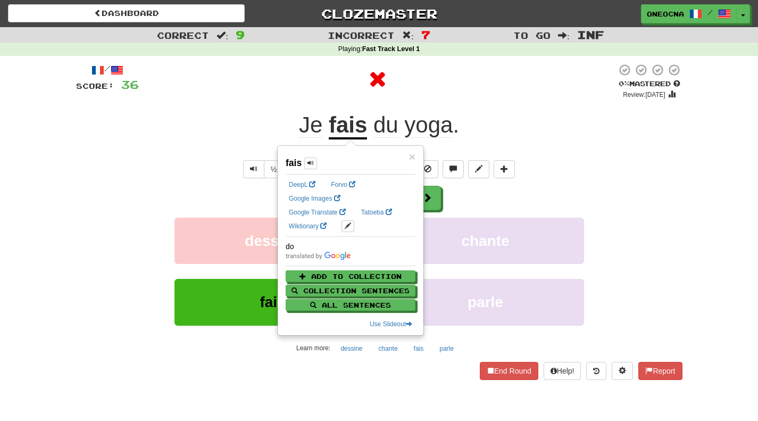
click at [359, 131] on u "fais" at bounding box center [348, 125] width 38 height 27
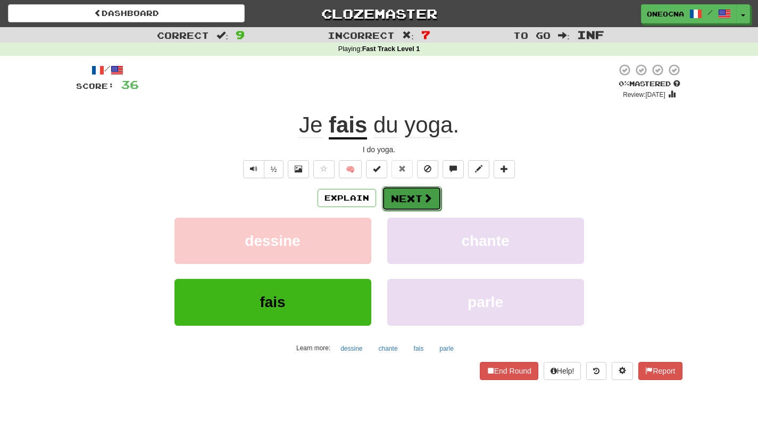
click at [412, 193] on button "Next" at bounding box center [412, 198] width 60 height 24
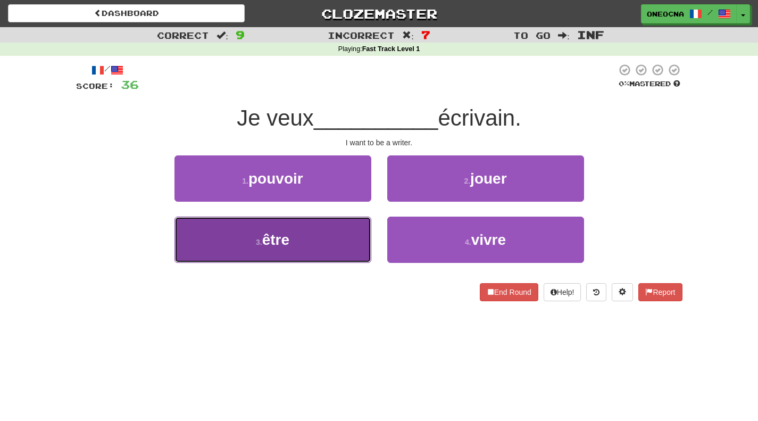
click at [325, 239] on button "3 . être" at bounding box center [273, 240] width 197 height 46
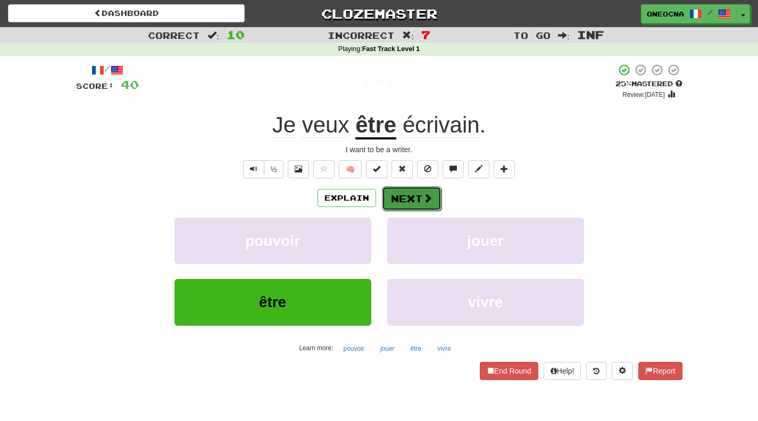
click at [409, 209] on button "Next" at bounding box center [412, 198] width 60 height 24
